Goal: Check status: Check status

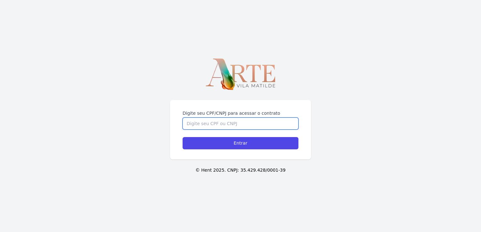
click at [214, 118] on input "Digite seu CPF/CNPJ para acessar o contrato" at bounding box center [241, 124] width 116 height 12
type input "46131331812"
click at [183, 137] on input "Entrar" at bounding box center [241, 143] width 116 height 12
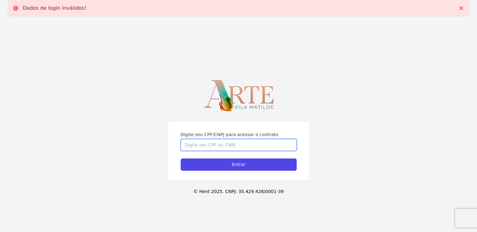
click at [211, 146] on input "Digite seu CPF/CNPJ para acessar o contrato" at bounding box center [238, 145] width 116 height 12
type input "46131331812"
click at [180, 159] on input "Entrar" at bounding box center [238, 165] width 116 height 12
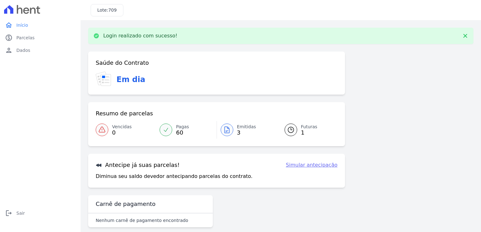
click at [227, 132] on icon at bounding box center [227, 130] width 8 height 8
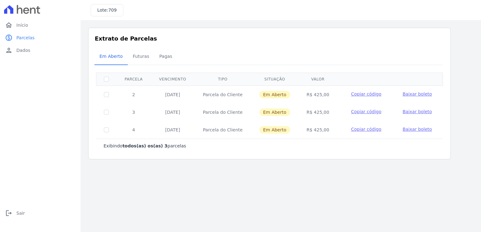
click at [413, 94] on span "Baixar boleto" at bounding box center [417, 94] width 29 height 5
click at [420, 111] on span "Baixar boleto" at bounding box center [417, 111] width 29 height 5
click at [410, 130] on span "Baixar boleto" at bounding box center [417, 129] width 29 height 5
click at [136, 161] on div "Listagem de parcelas Baixar PDF Extrato de Parcelas Em Aberto Futuras Pagas 0 s…" at bounding box center [281, 93] width 401 height 147
click at [137, 56] on span "Futuras" at bounding box center [141, 56] width 24 height 13
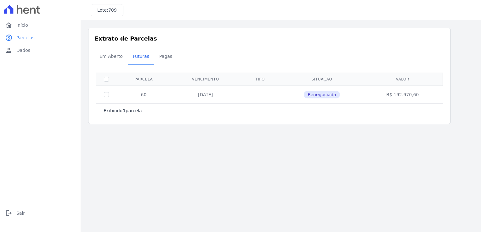
click at [327, 94] on span "Renegociada" at bounding box center [322, 95] width 36 height 8
click at [162, 57] on span "Pagas" at bounding box center [166, 56] width 20 height 13
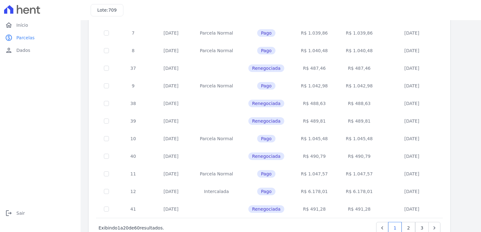
scroll to position [242, 0]
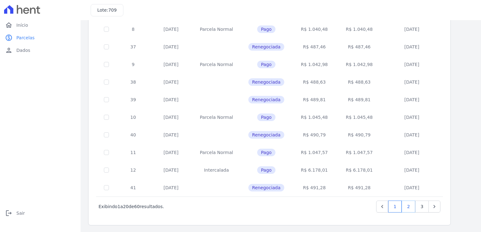
click at [409, 201] on link "2" at bounding box center [409, 207] width 14 height 12
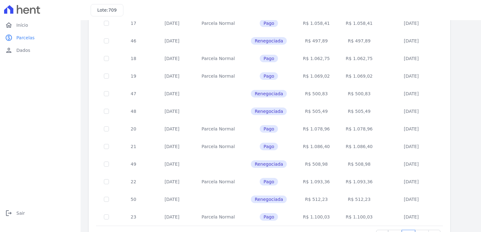
scroll to position [242, 0]
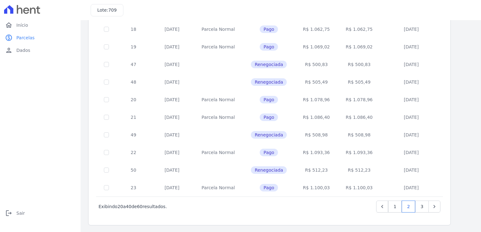
click at [271, 171] on span "Renegociada" at bounding box center [269, 171] width 36 height 8
click at [420, 206] on link "3" at bounding box center [422, 207] width 14 height 12
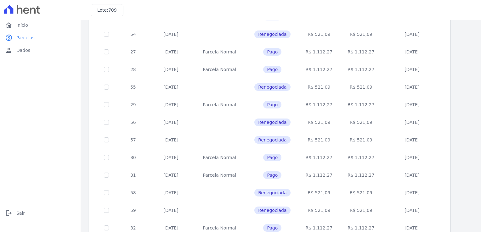
scroll to position [242, 0]
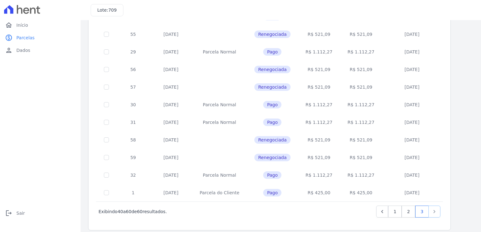
click at [437, 209] on icon "Next" at bounding box center [435, 212] width 6 height 6
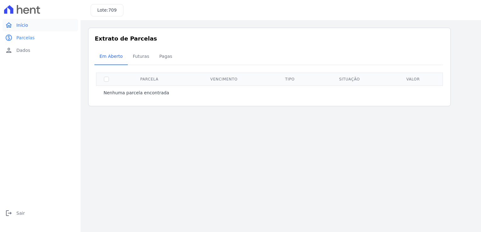
click at [24, 26] on span "Início" at bounding box center [22, 25] width 12 height 6
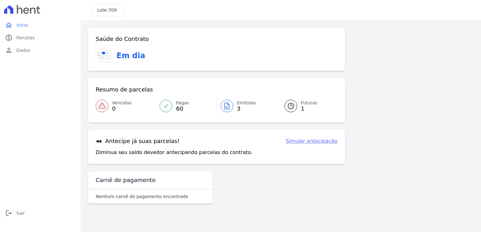
click at [301, 104] on span "Futuras" at bounding box center [309, 103] width 16 height 7
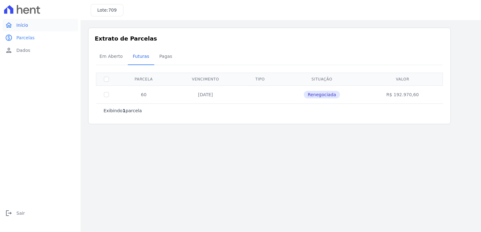
click at [24, 27] on span "Início" at bounding box center [22, 25] width 12 height 6
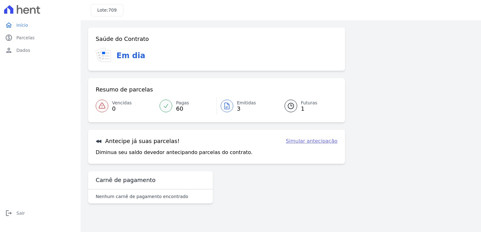
click at [118, 56] on h3 "Em dia" at bounding box center [131, 55] width 29 height 11
click at [107, 56] on icon at bounding box center [106, 56] width 10 height 11
click at [102, 109] on icon at bounding box center [102, 106] width 8 height 8
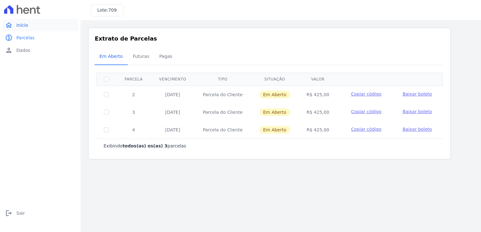
click at [31, 25] on link "home Início" at bounding box center [41, 25] width 76 height 13
